Goal: Task Accomplishment & Management: Manage account settings

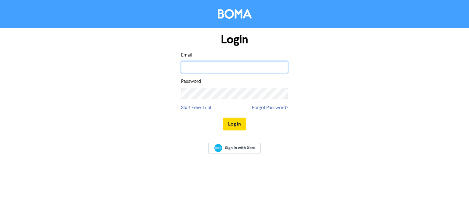
click at [203, 62] on input "email" at bounding box center [234, 67] width 107 height 12
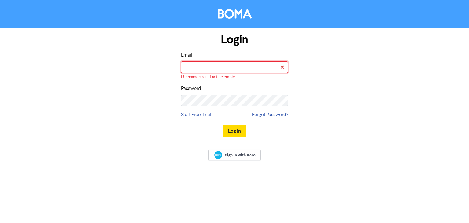
type input "[PERSON_NAME][EMAIL_ADDRESS][DOMAIN_NAME]"
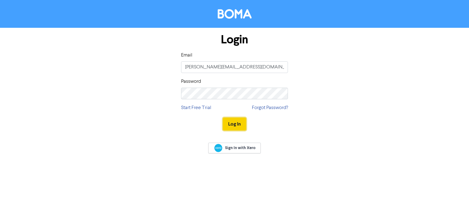
click at [234, 120] on button "Log In" at bounding box center [234, 123] width 23 height 13
